Goal: Browse casually

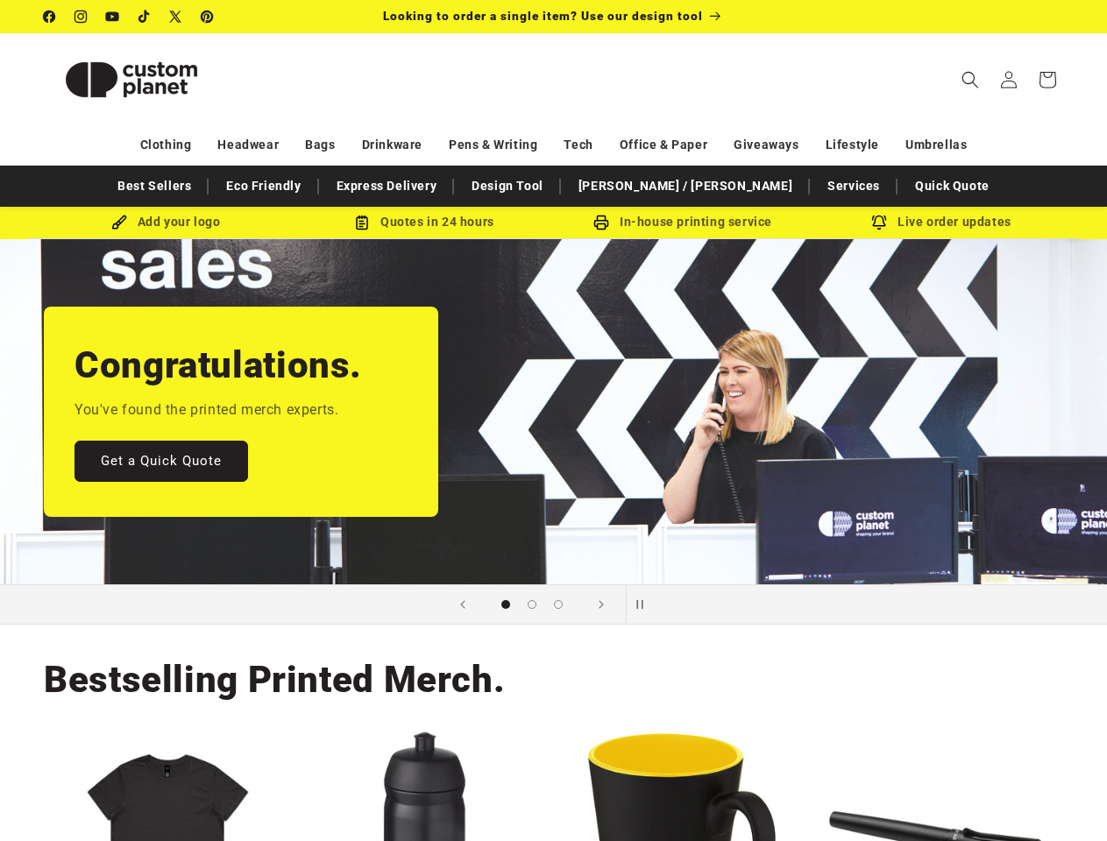
scroll to position [0, 1107]
